Goal: Task Accomplishment & Management: Complete application form

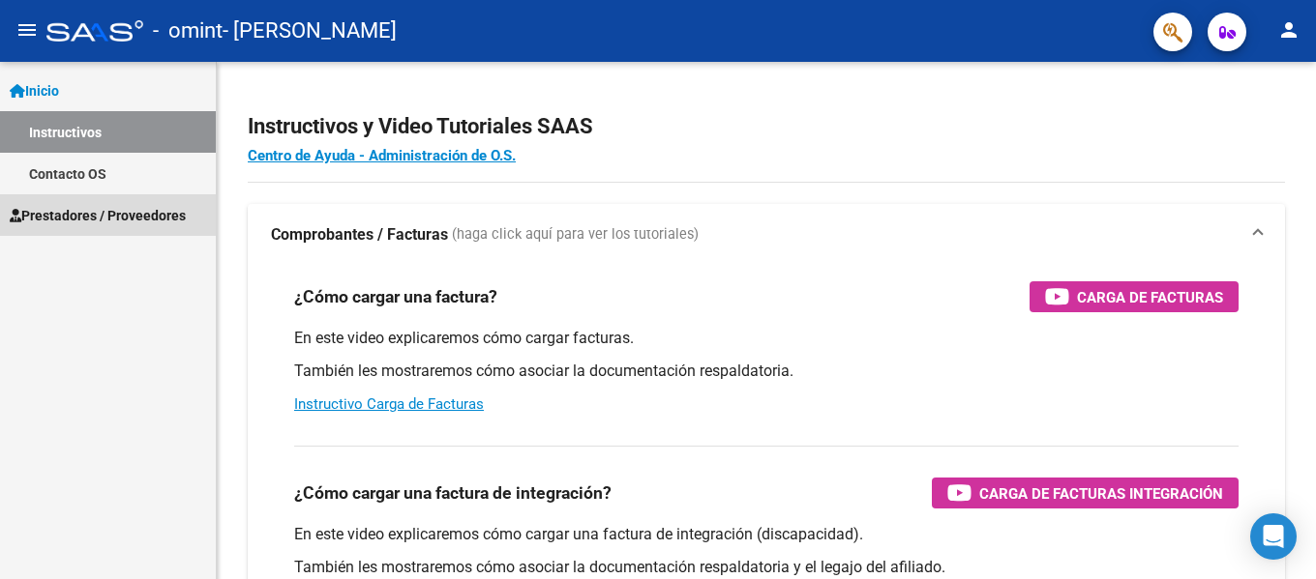
click at [100, 212] on span "Prestadores / Proveedores" at bounding box center [98, 215] width 176 height 21
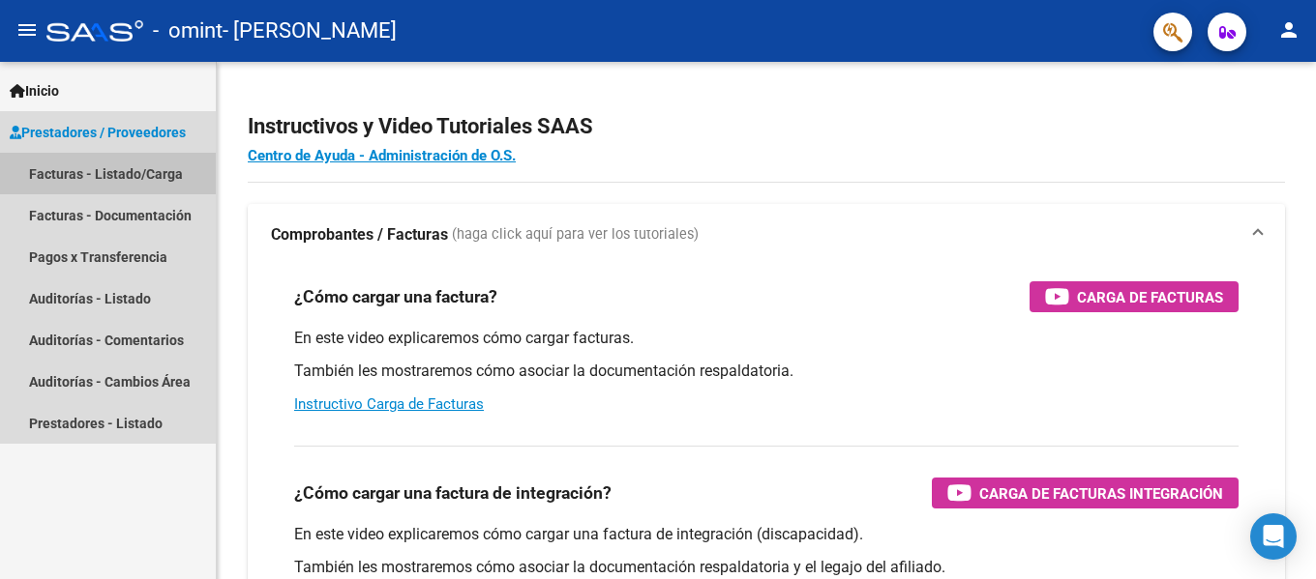
click at [108, 177] on link "Facturas - Listado/Carga" at bounding box center [108, 174] width 216 height 42
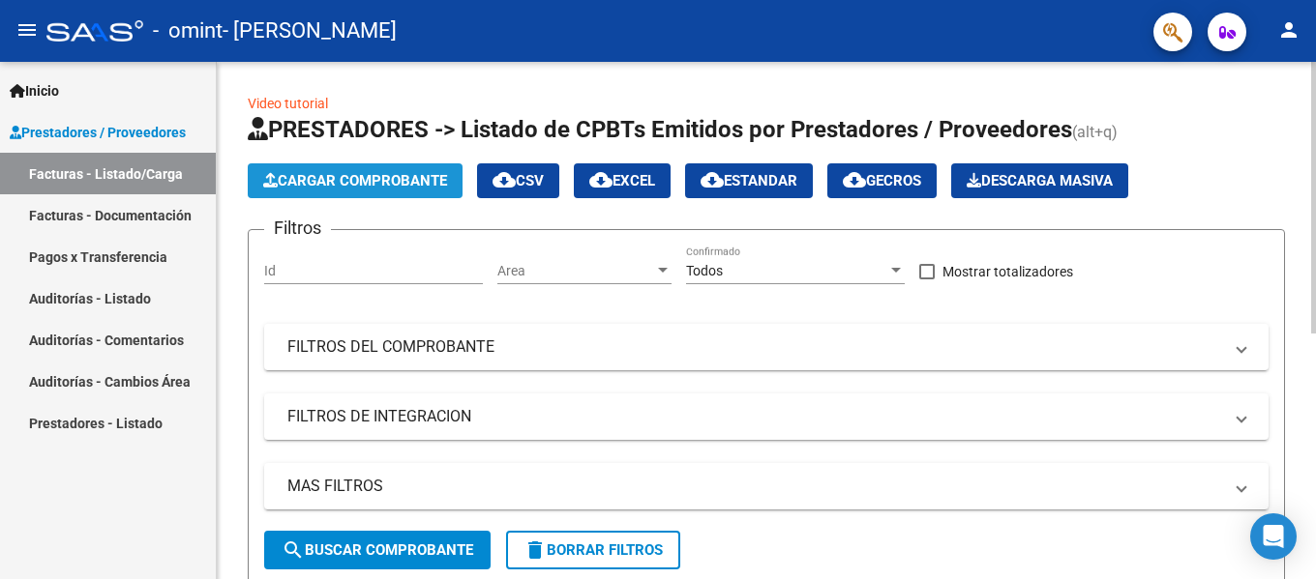
click at [385, 174] on span "Cargar Comprobante" at bounding box center [355, 180] width 184 height 17
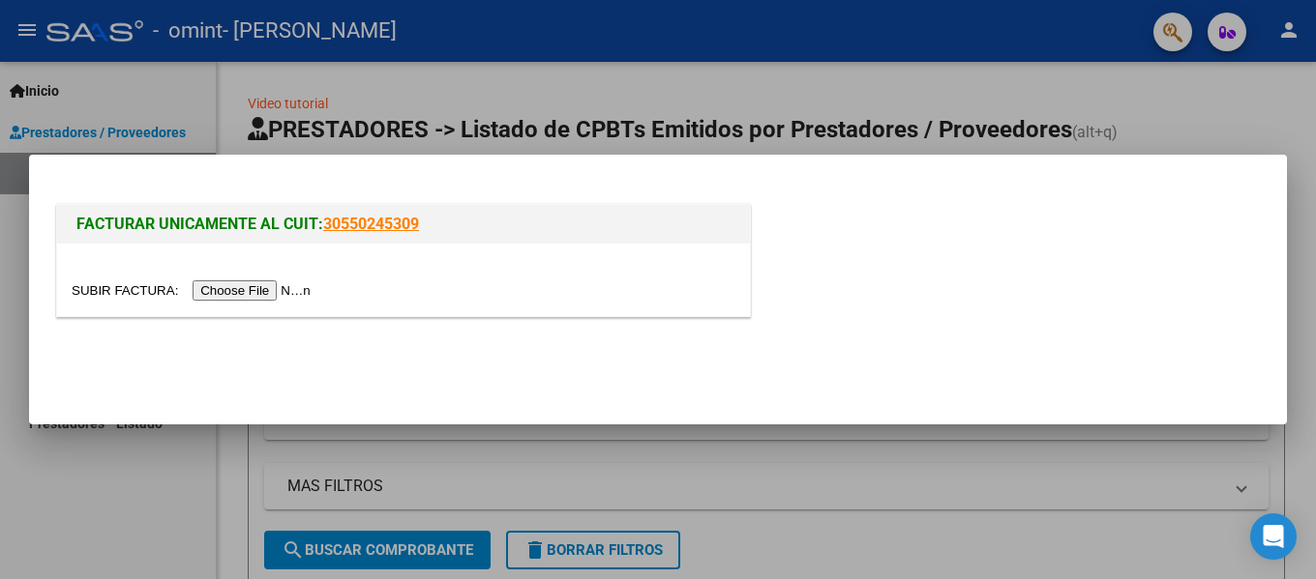
click at [263, 291] on input "file" at bounding box center [194, 291] width 245 height 20
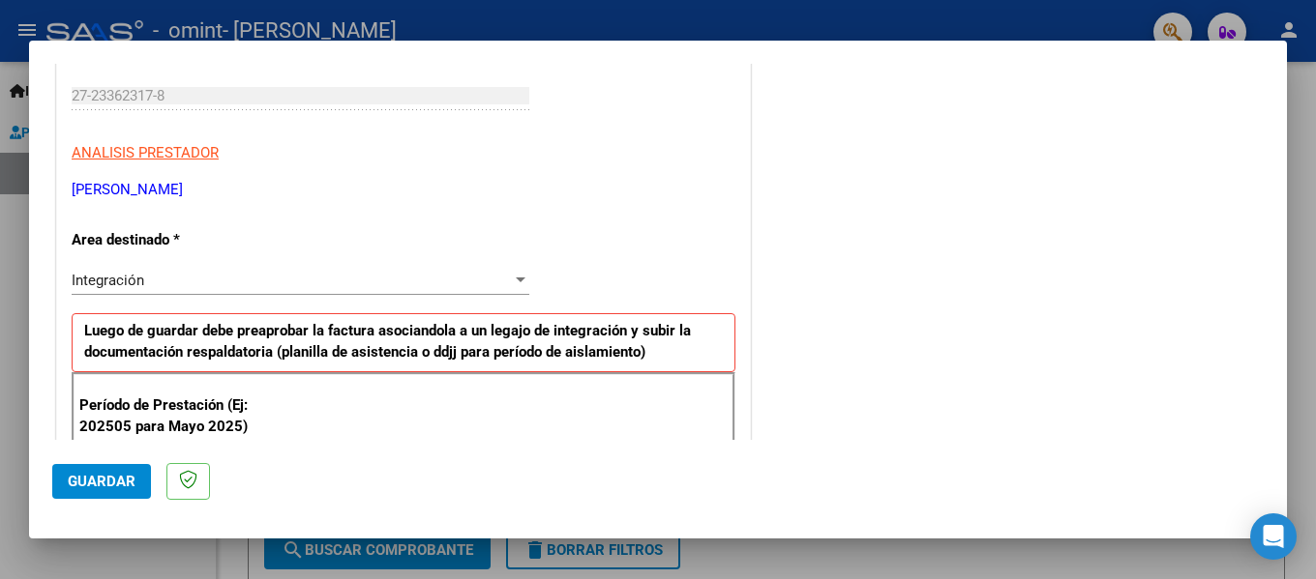
scroll to position [484, 0]
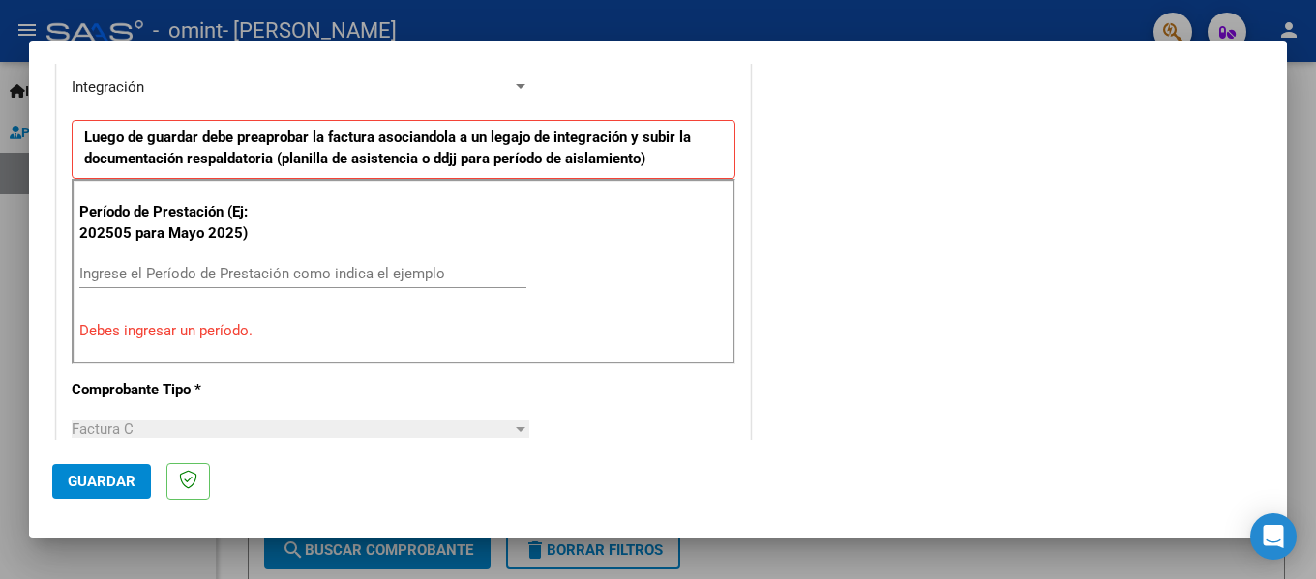
click at [311, 272] on input "Ingrese el Período de Prestación como indica el ejemplo" at bounding box center [302, 273] width 447 height 17
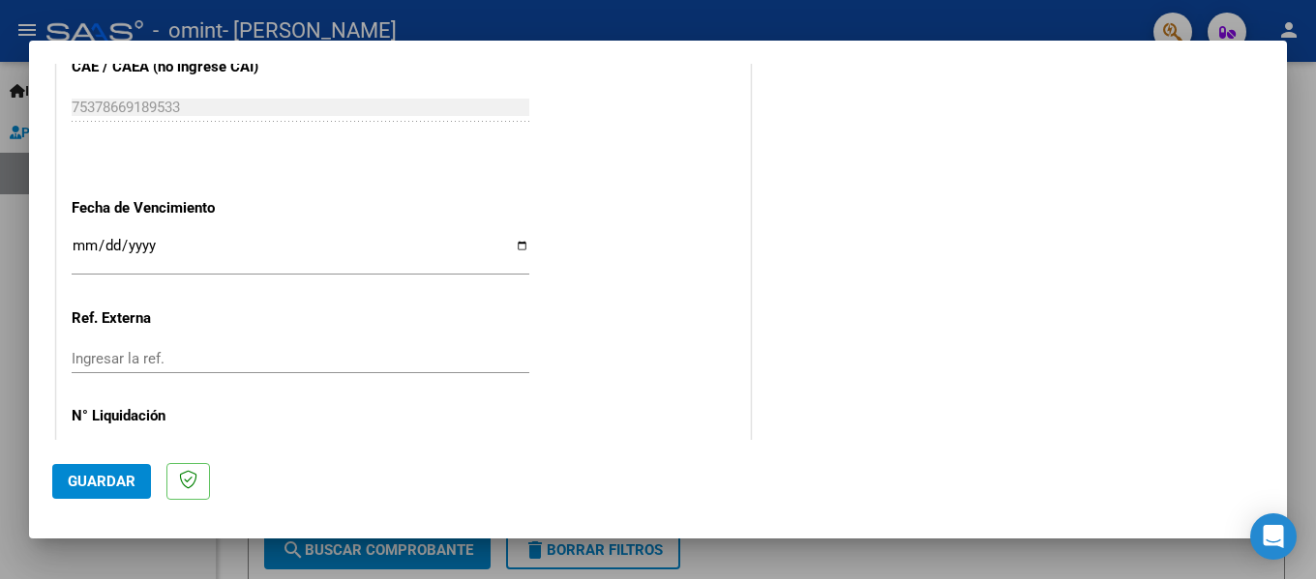
scroll to position [1326, 0]
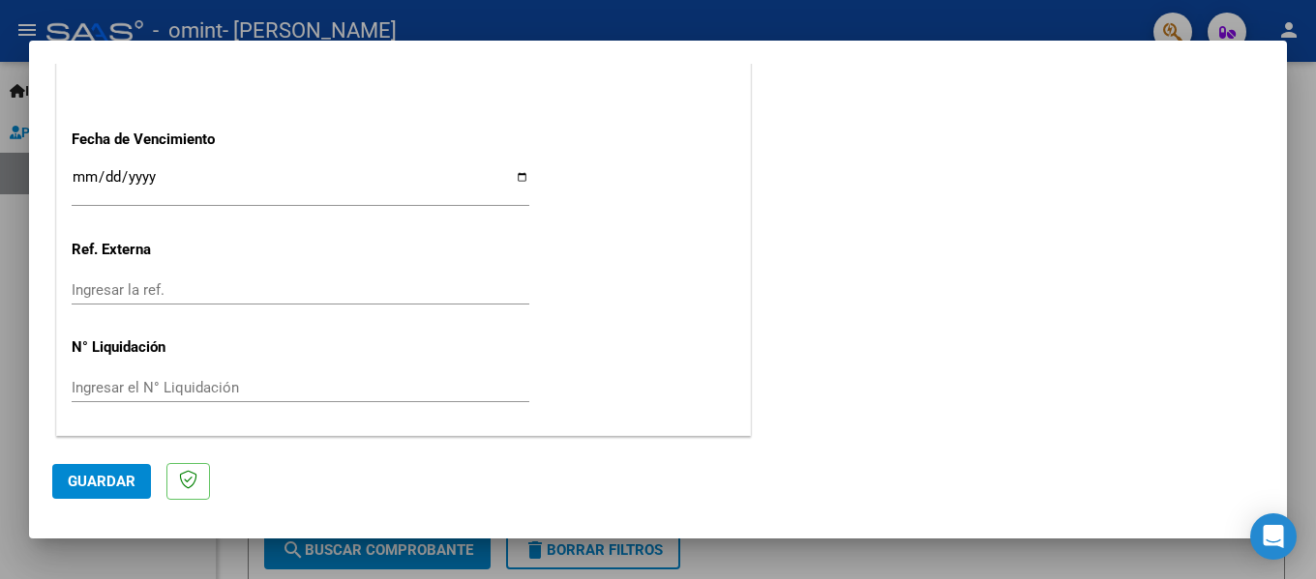
type input "202508"
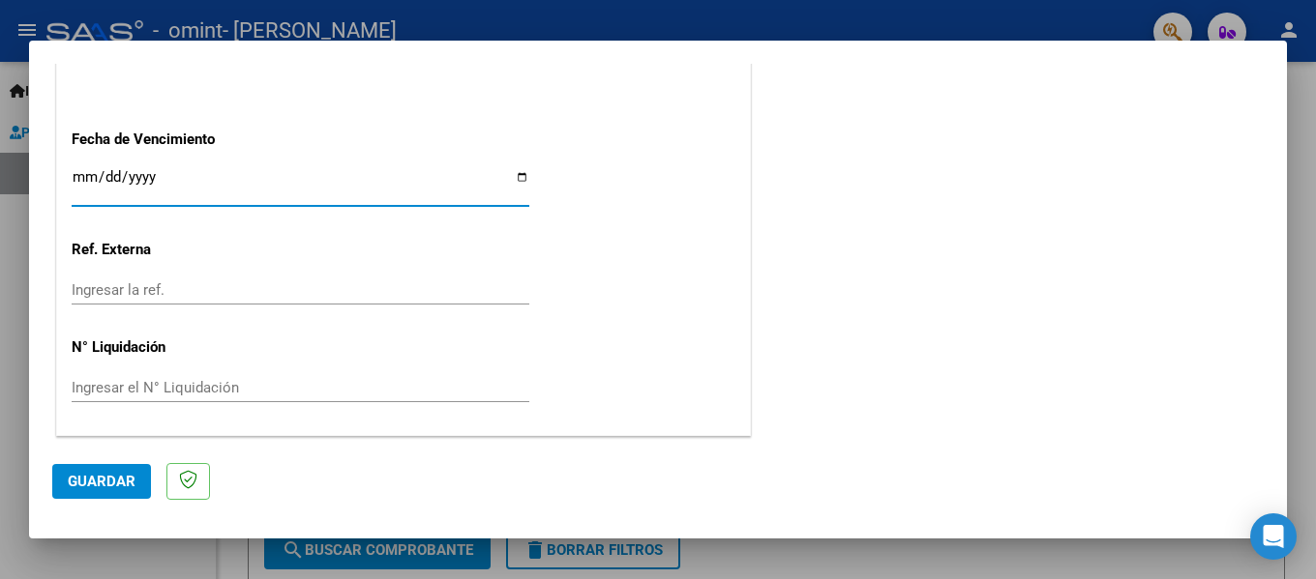
click at [517, 177] on input "Ingresar la fecha" at bounding box center [301, 184] width 458 height 31
type input "[DATE]"
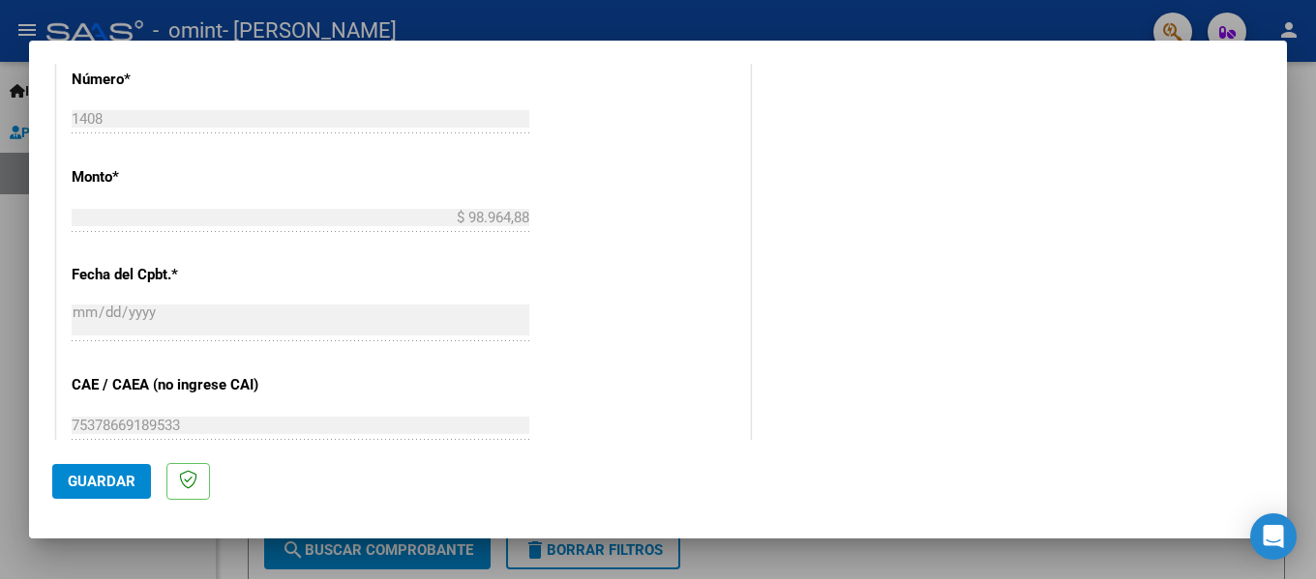
scroll to position [843, 0]
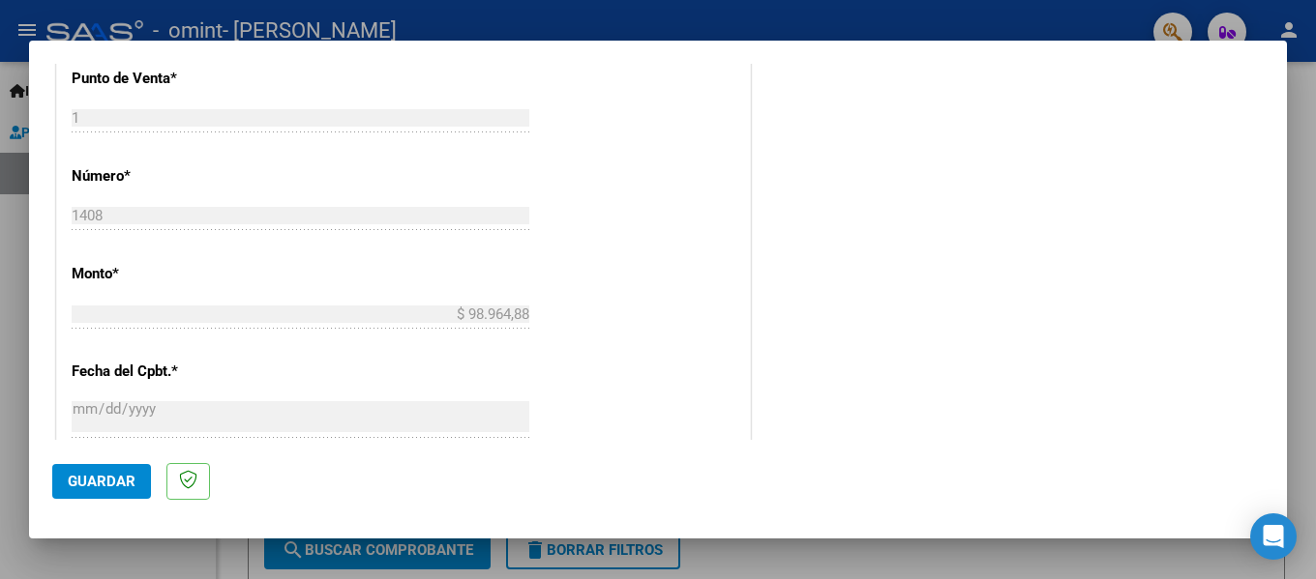
click at [114, 484] on span "Guardar" at bounding box center [102, 481] width 68 height 17
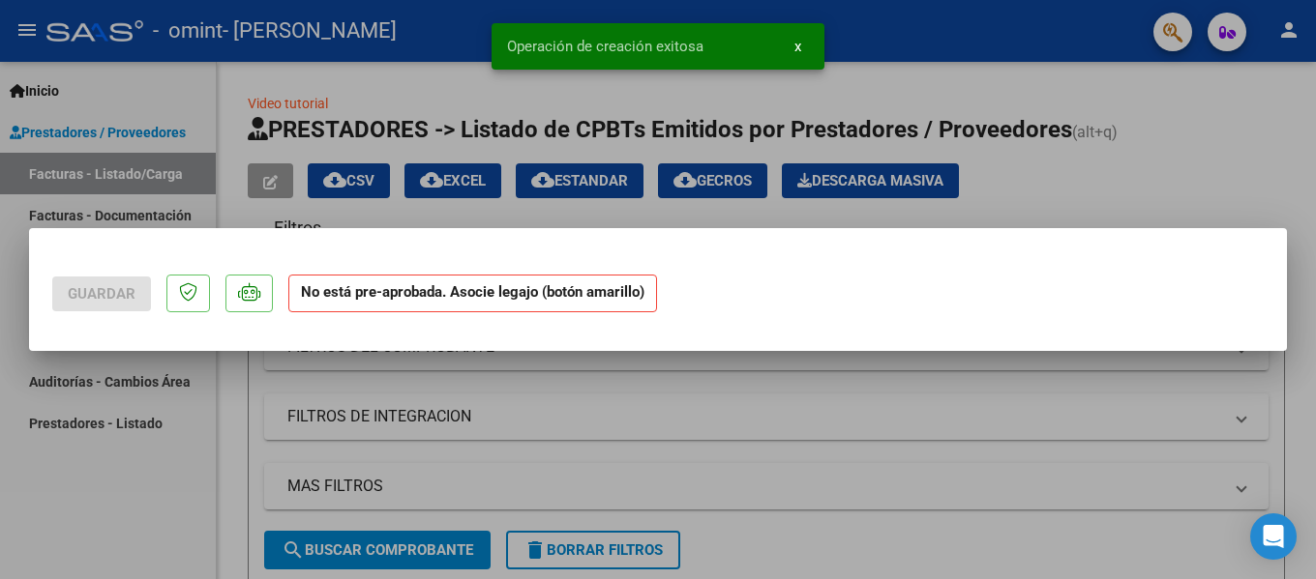
scroll to position [0, 0]
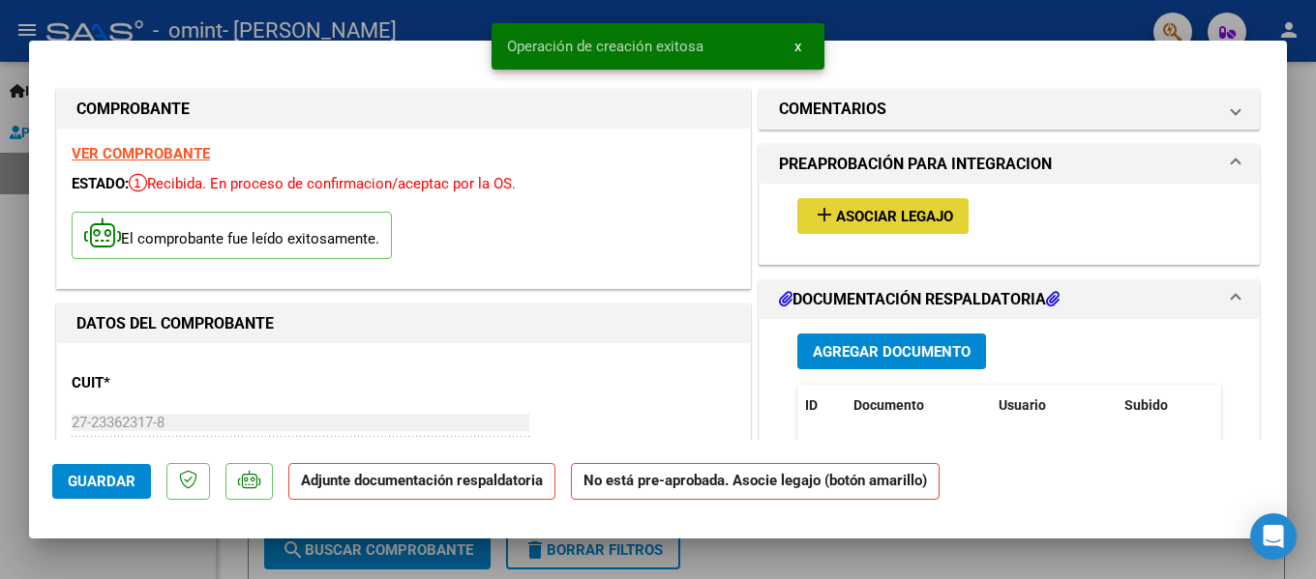
click at [892, 221] on span "Asociar Legajo" at bounding box center [894, 216] width 117 height 17
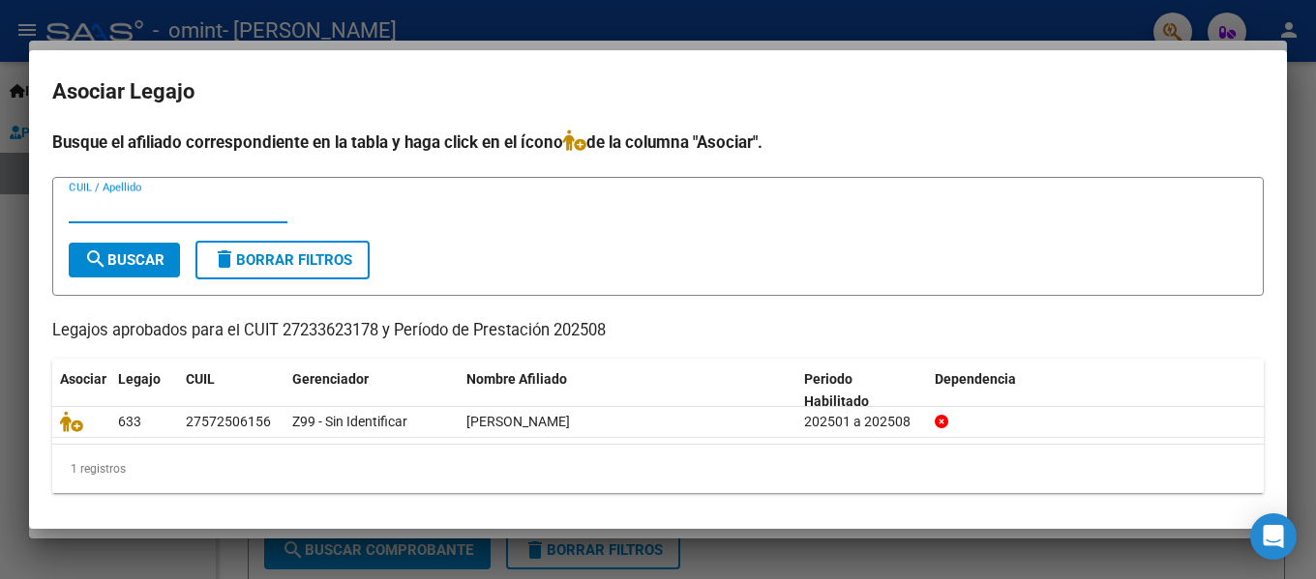
scroll to position [4, 0]
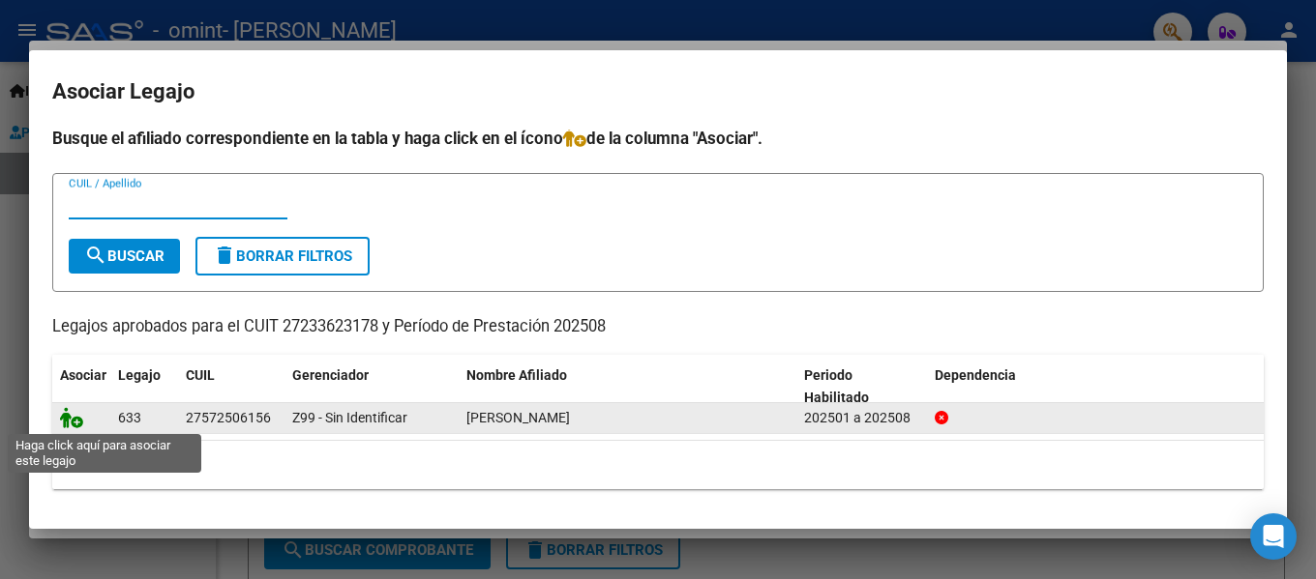
click at [74, 419] on icon at bounding box center [71, 417] width 23 height 21
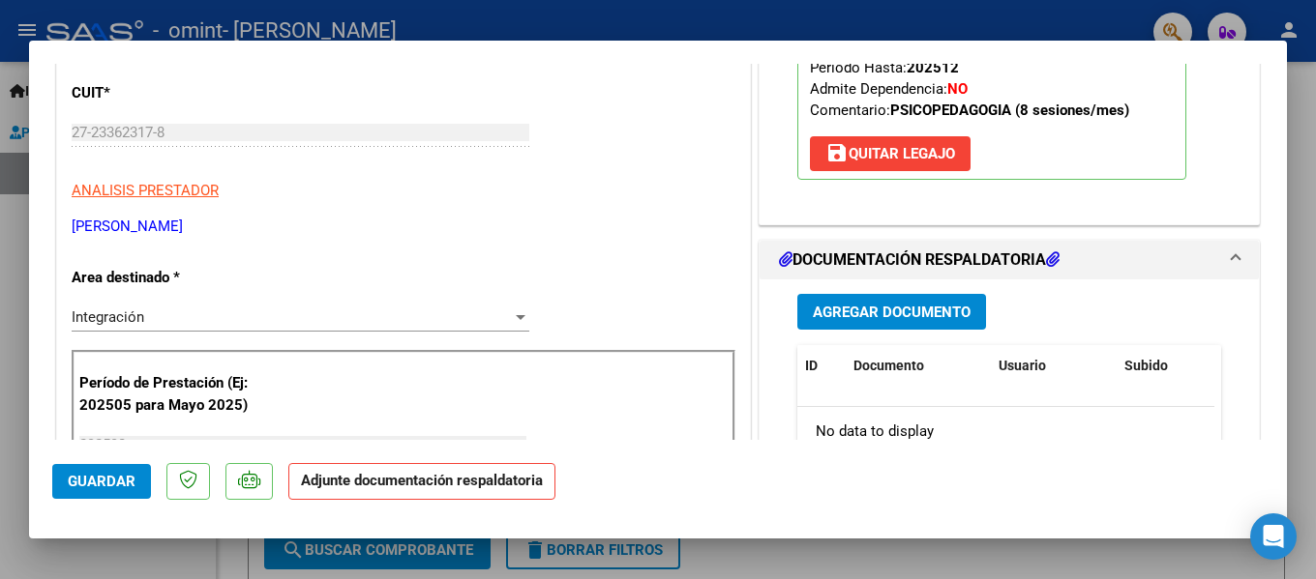
scroll to position [387, 0]
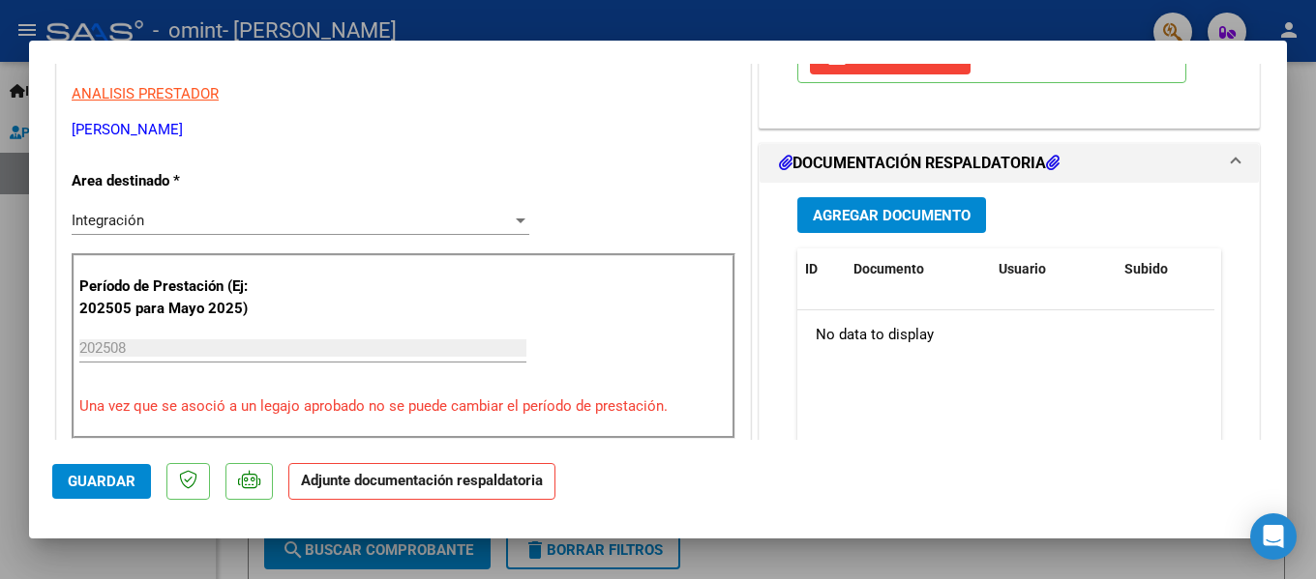
click at [887, 214] on span "Agregar Documento" at bounding box center [892, 215] width 158 height 17
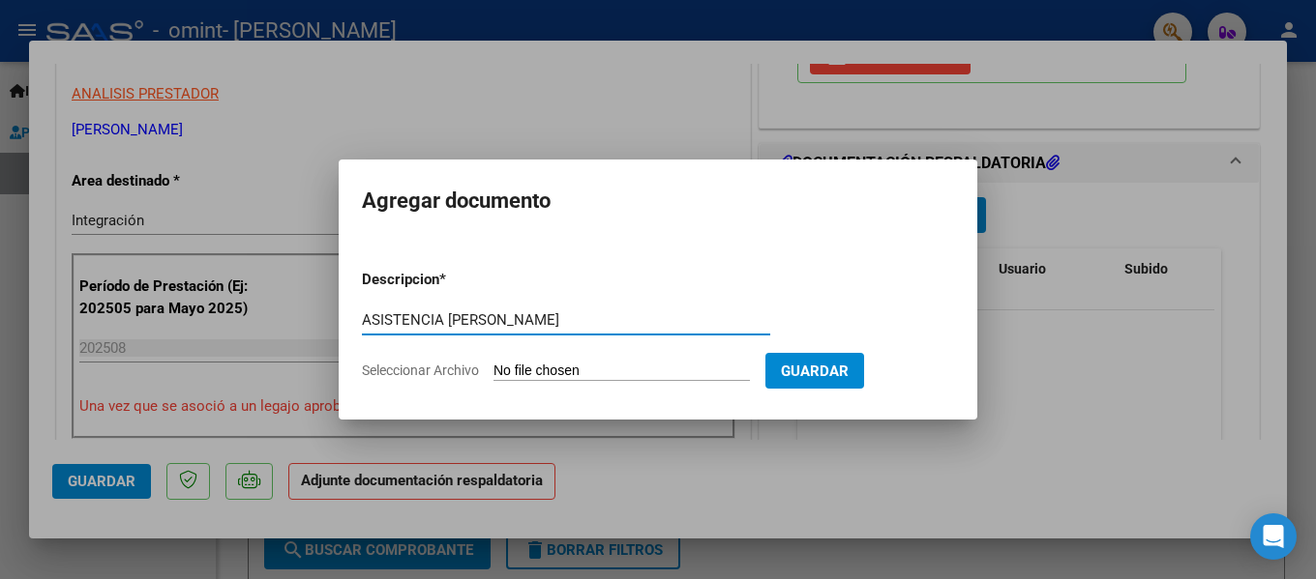
type input "ASISTENCIA [PERSON_NAME]"
click at [636, 373] on input "Seleccionar Archivo" at bounding box center [621, 372] width 256 height 18
type input "C:\fakepath\ASISTENCIA [PERSON_NAME].pdf"
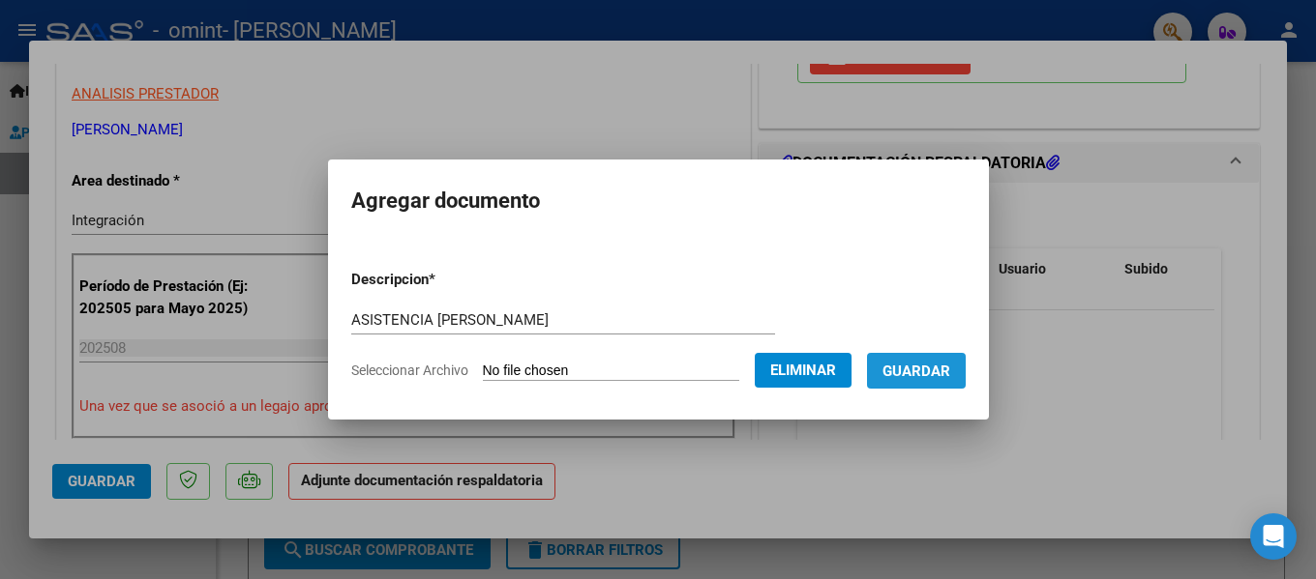
click at [945, 377] on span "Guardar" at bounding box center [916, 371] width 68 height 17
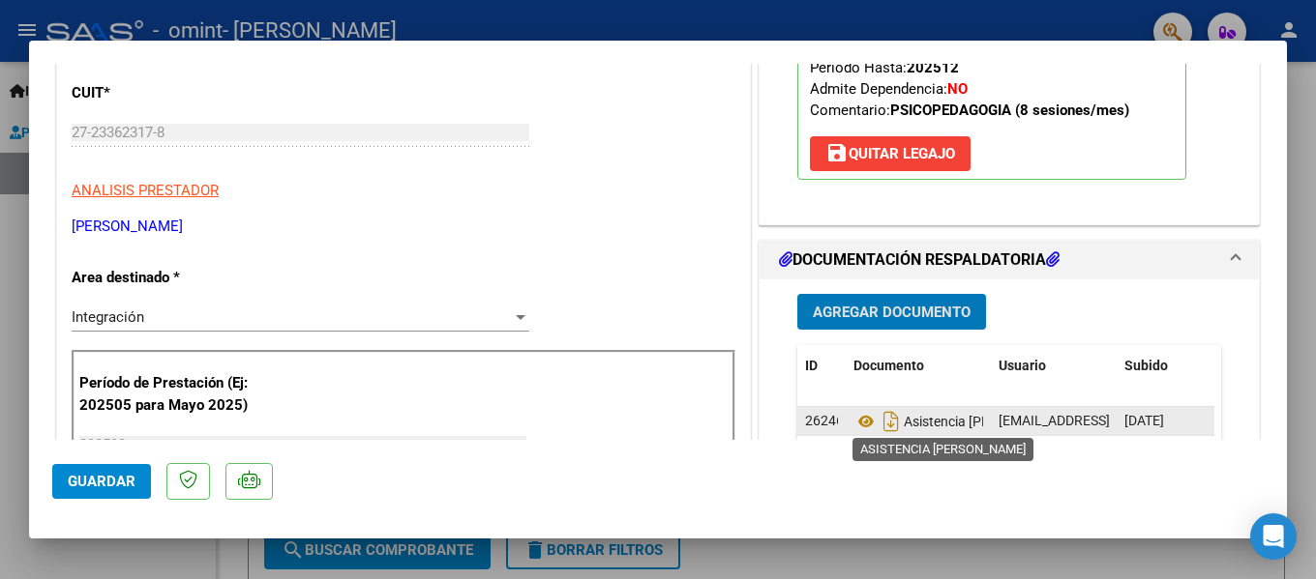
scroll to position [0, 0]
